Goal: Obtain resource: Download file/media

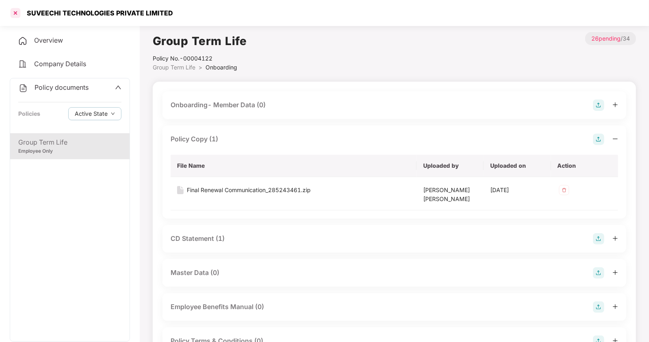
click at [12, 13] on div at bounding box center [15, 12] width 13 height 13
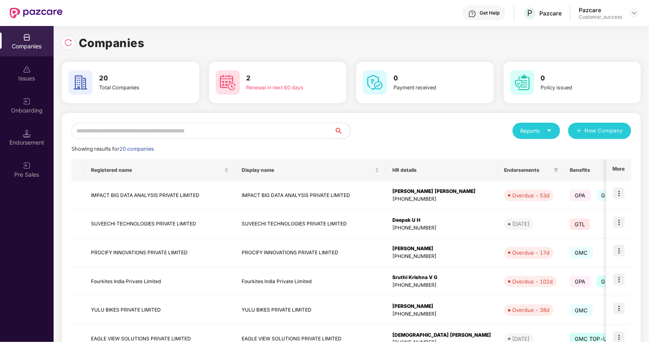
click at [157, 131] on input "text" at bounding box center [202, 131] width 263 height 16
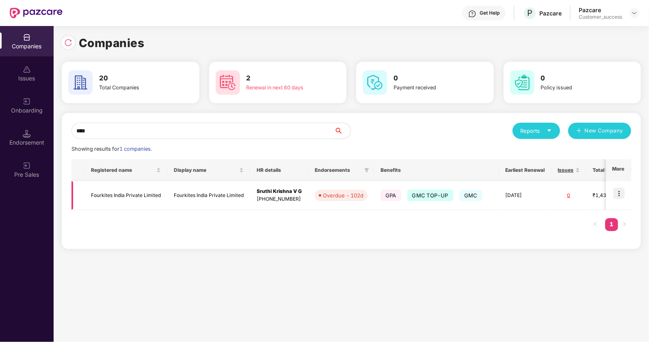
type input "****"
click at [619, 196] on img at bounding box center [618, 193] width 11 height 11
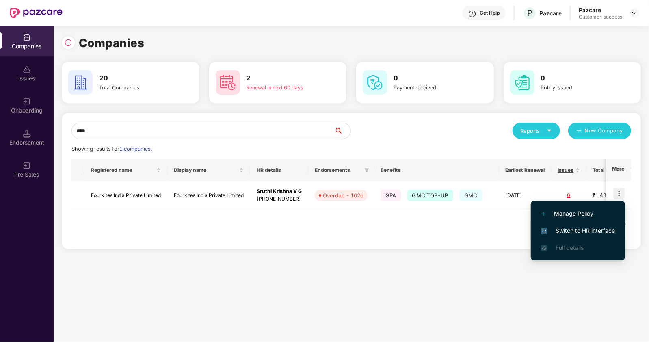
click at [570, 232] on span "Switch to HR interface" at bounding box center [578, 230] width 74 height 9
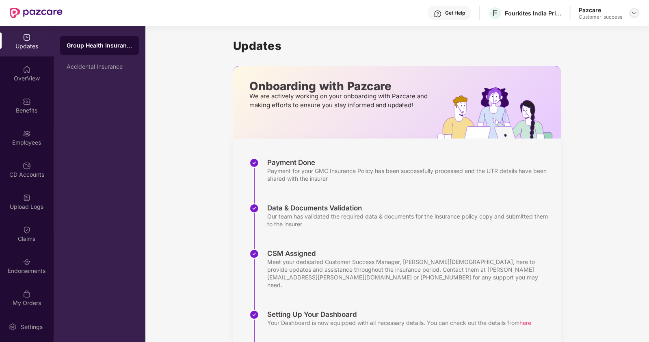
click at [630, 15] on div at bounding box center [634, 13] width 10 height 10
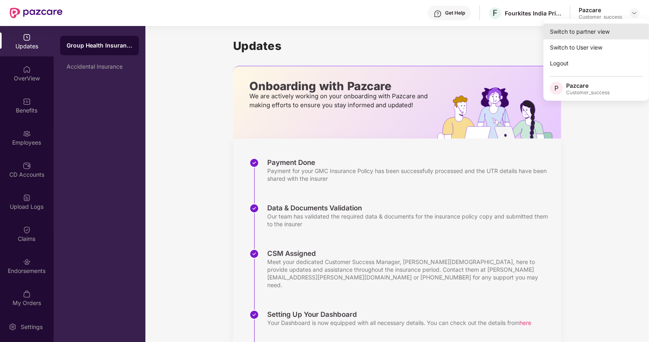
click at [574, 31] on div "Switch to partner view" at bounding box center [596, 32] width 106 height 16
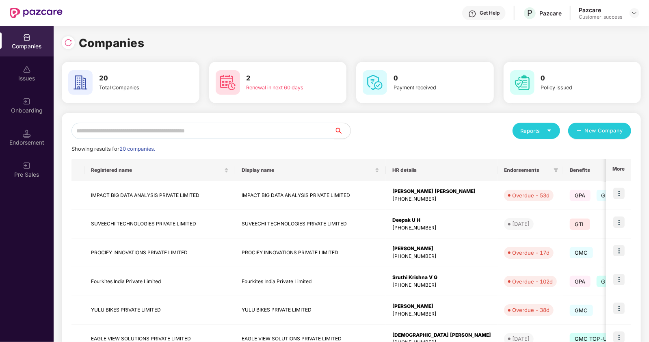
click at [143, 132] on input "text" at bounding box center [202, 131] width 263 height 16
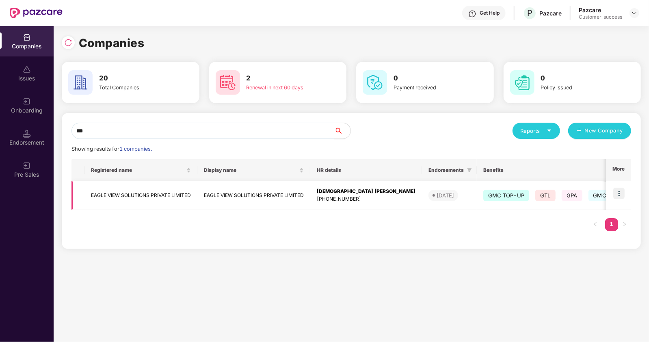
type input "***"
click at [618, 198] on img at bounding box center [618, 193] width 11 height 11
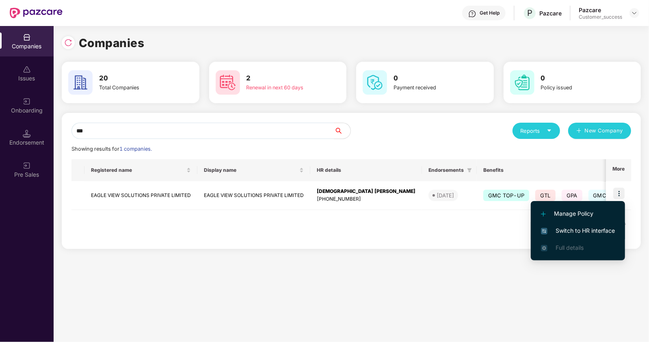
click at [580, 230] on span "Switch to HR interface" at bounding box center [578, 230] width 74 height 9
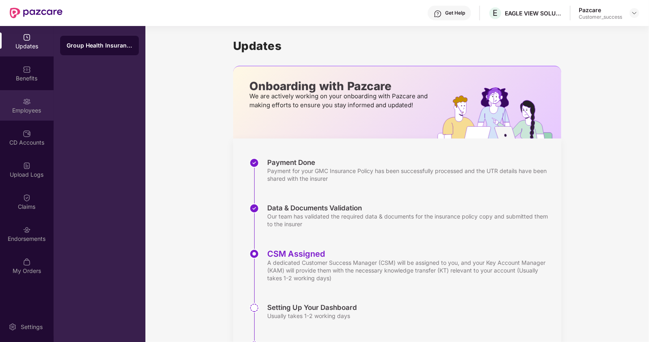
click at [28, 100] on img at bounding box center [27, 101] width 8 height 8
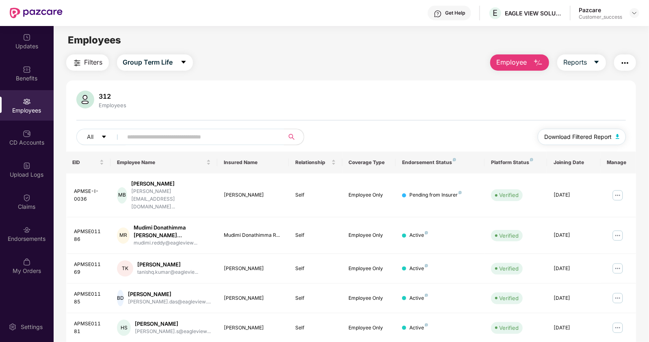
click at [580, 137] on span "Download Filtered Report" at bounding box center [577, 136] width 67 height 9
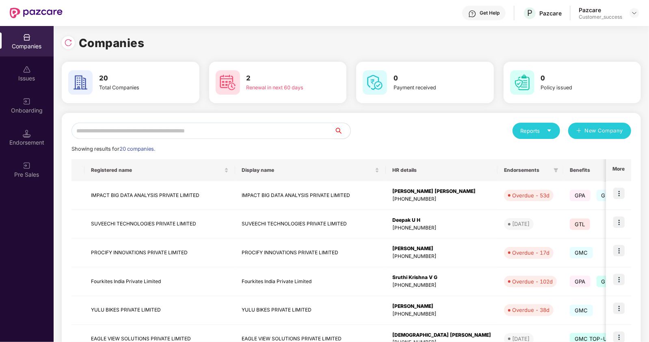
click at [228, 130] on input "text" at bounding box center [202, 131] width 263 height 16
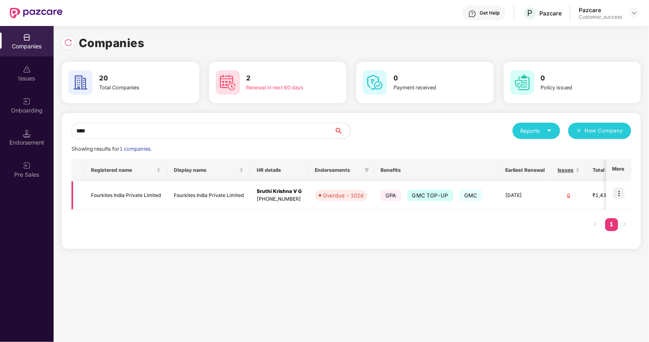
type input "****"
click at [615, 190] on img at bounding box center [618, 193] width 11 height 11
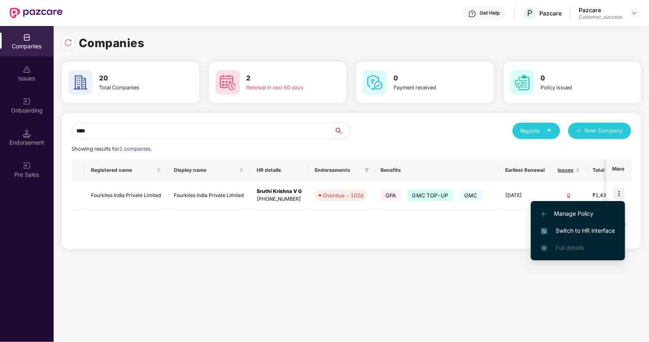
click at [560, 232] on span "Switch to HR interface" at bounding box center [578, 230] width 74 height 9
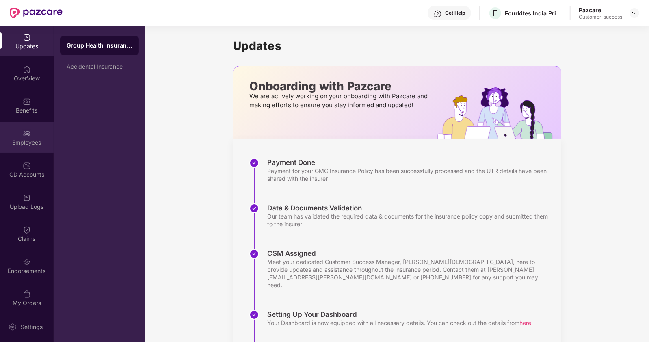
click at [17, 135] on div "Employees" at bounding box center [27, 137] width 54 height 30
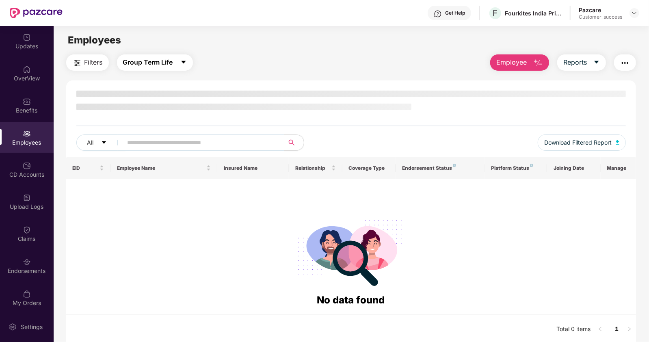
click at [179, 56] on button "Group Term Life" at bounding box center [155, 62] width 76 height 16
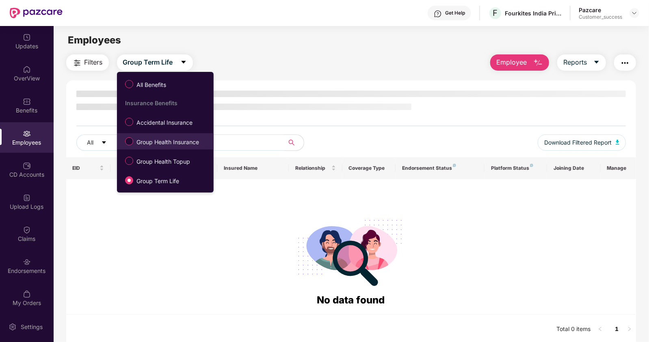
click at [156, 140] on span "Group Health Insurance" at bounding box center [167, 142] width 69 height 9
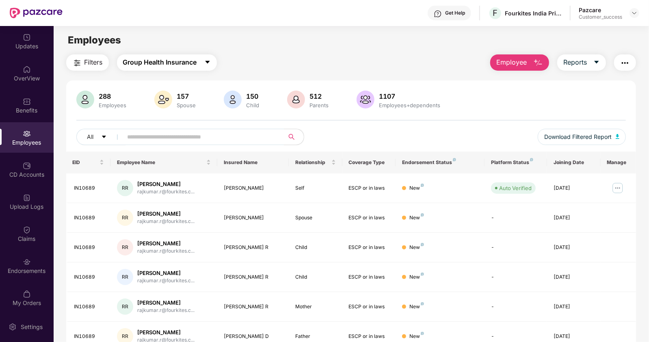
click at [176, 63] on span "Group Health Insurance" at bounding box center [160, 62] width 74 height 10
click at [279, 128] on div "288 Employees 157 Spouse 150 Child 512 Parents 1107 Employees+dependents All Do…" at bounding box center [351, 121] width 570 height 61
click at [573, 140] on span "Download Filtered Report" at bounding box center [577, 136] width 67 height 9
